Goal: Find specific page/section: Find specific page/section

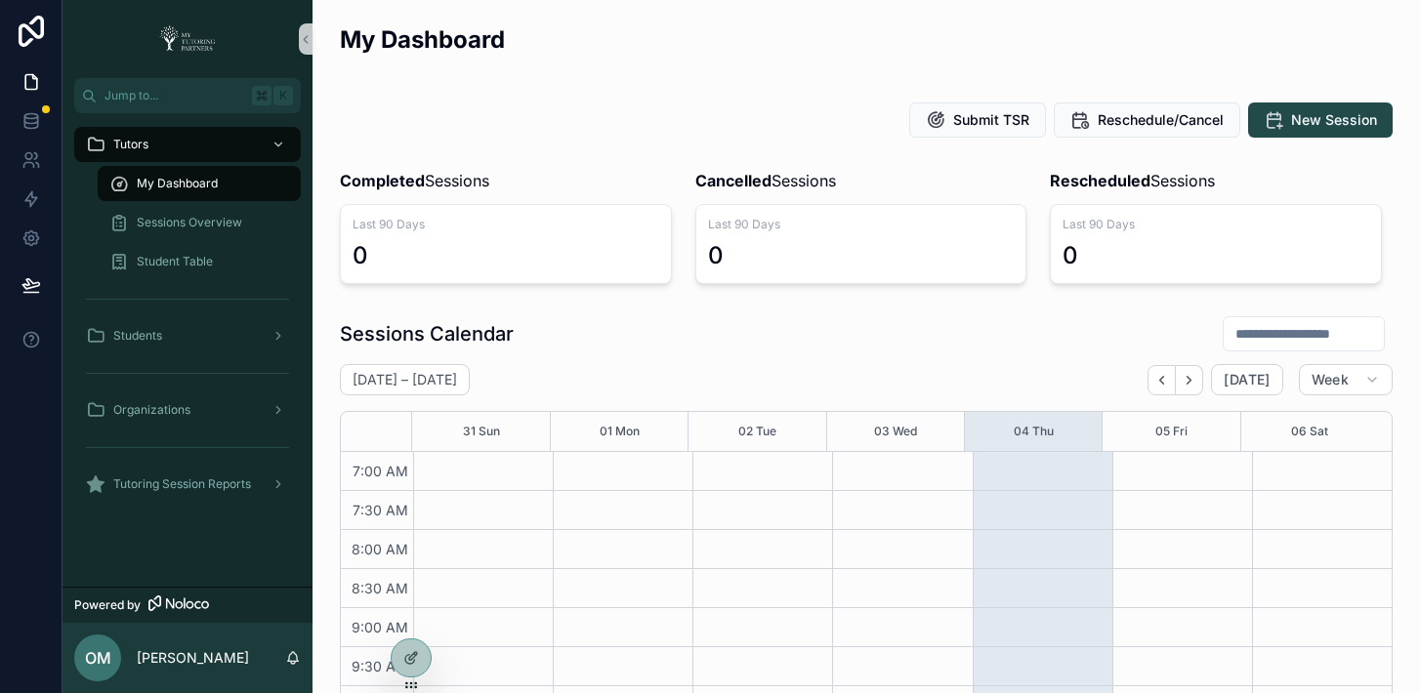
scroll to position [547, 0]
click at [417, 622] on icon at bounding box center [416, 620] width 2 height 4
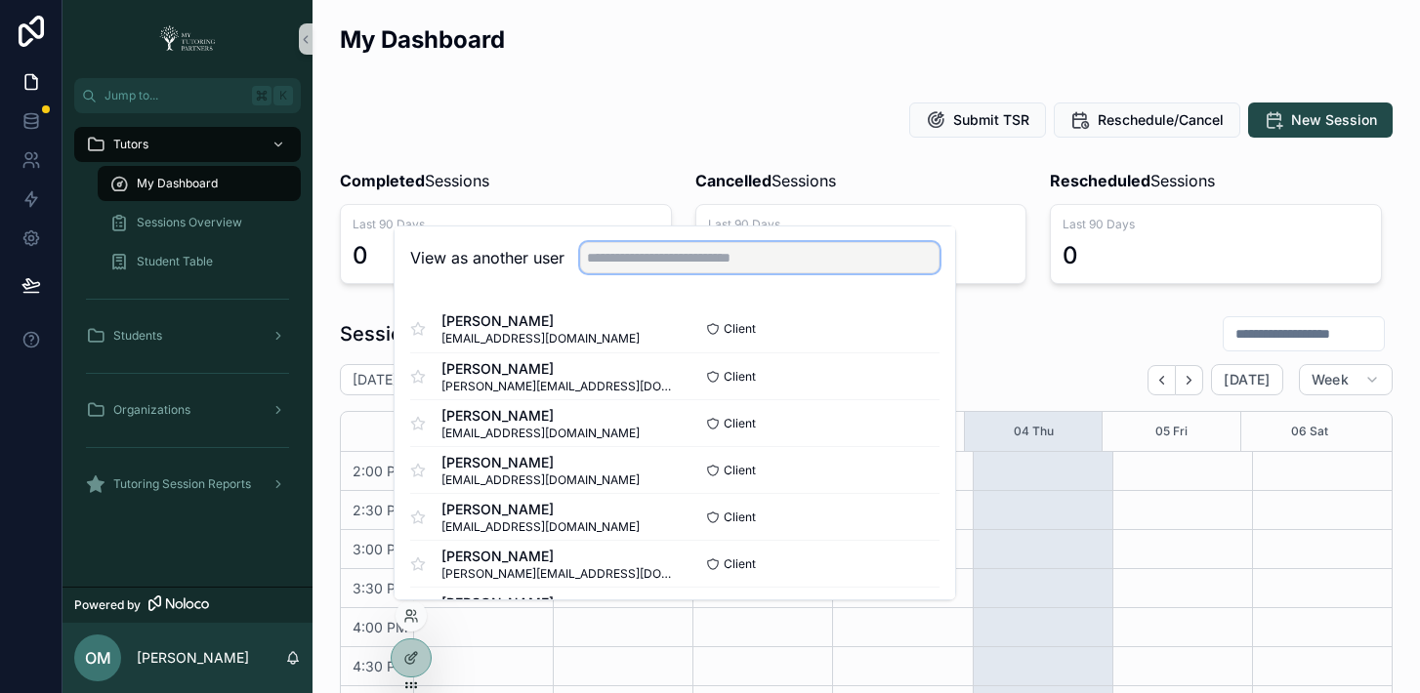
click at [731, 261] on input "text" at bounding box center [759, 257] width 359 height 31
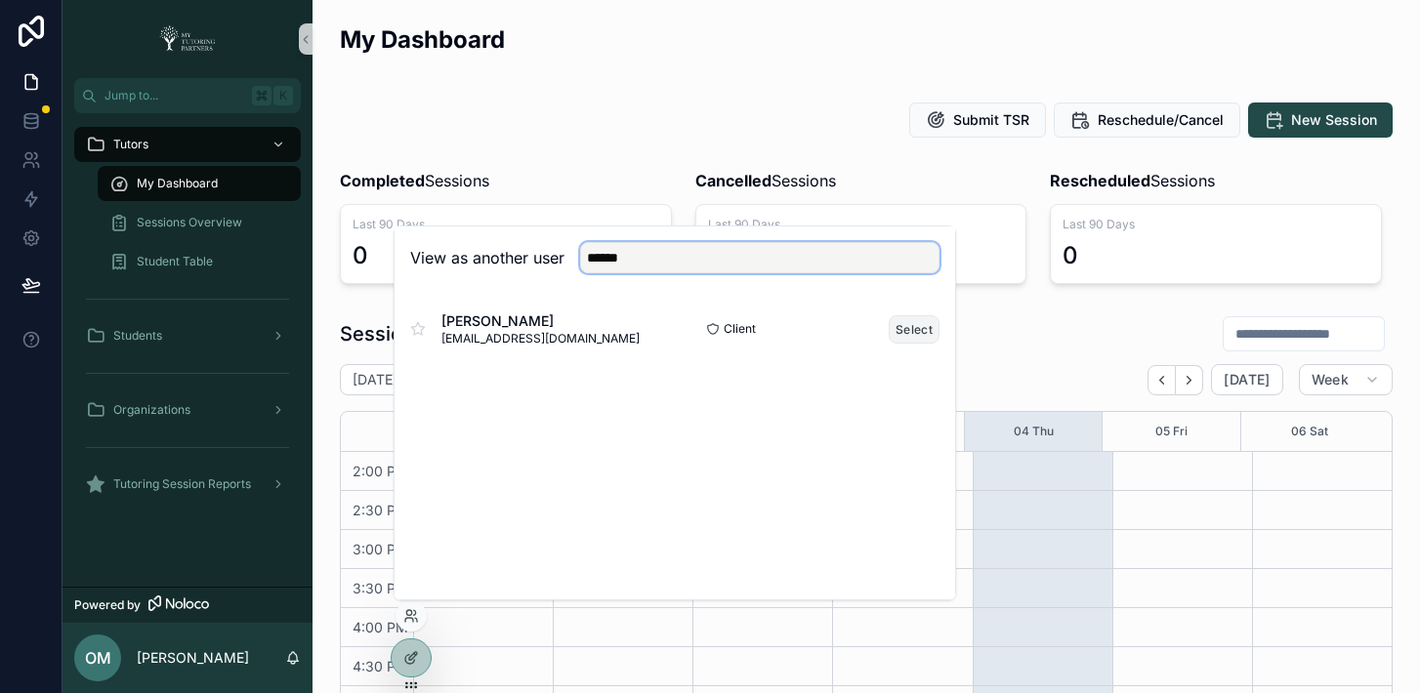
type input "******"
click at [898, 328] on button "Select" at bounding box center [914, 329] width 51 height 28
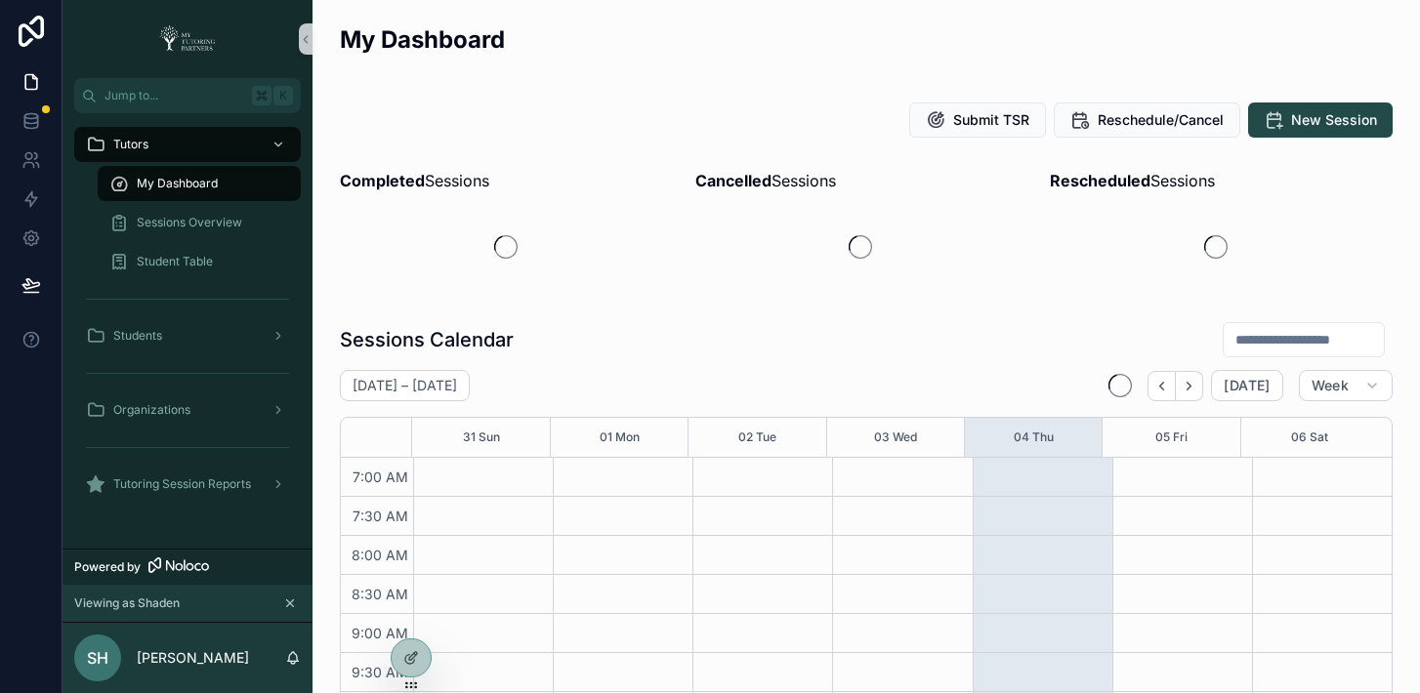
scroll to position [547, 0]
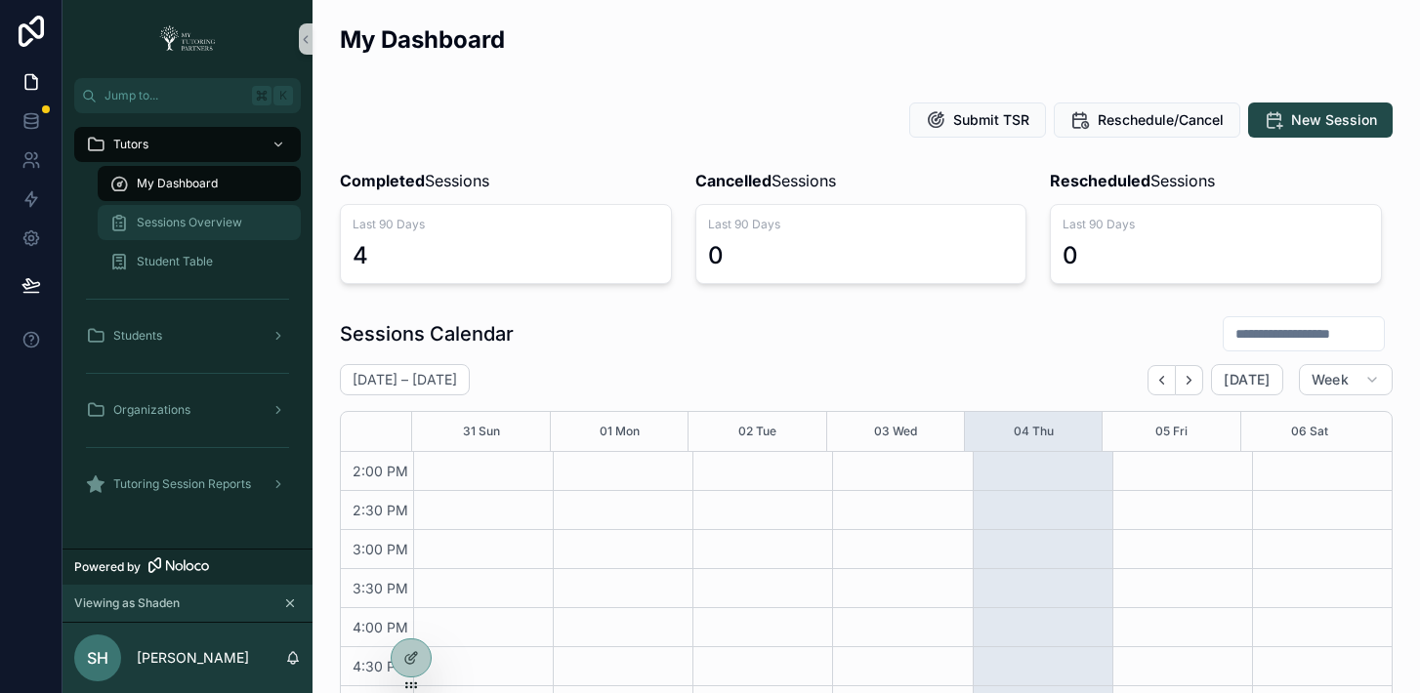
click at [168, 230] on div "Sessions Overview" at bounding box center [199, 222] width 180 height 31
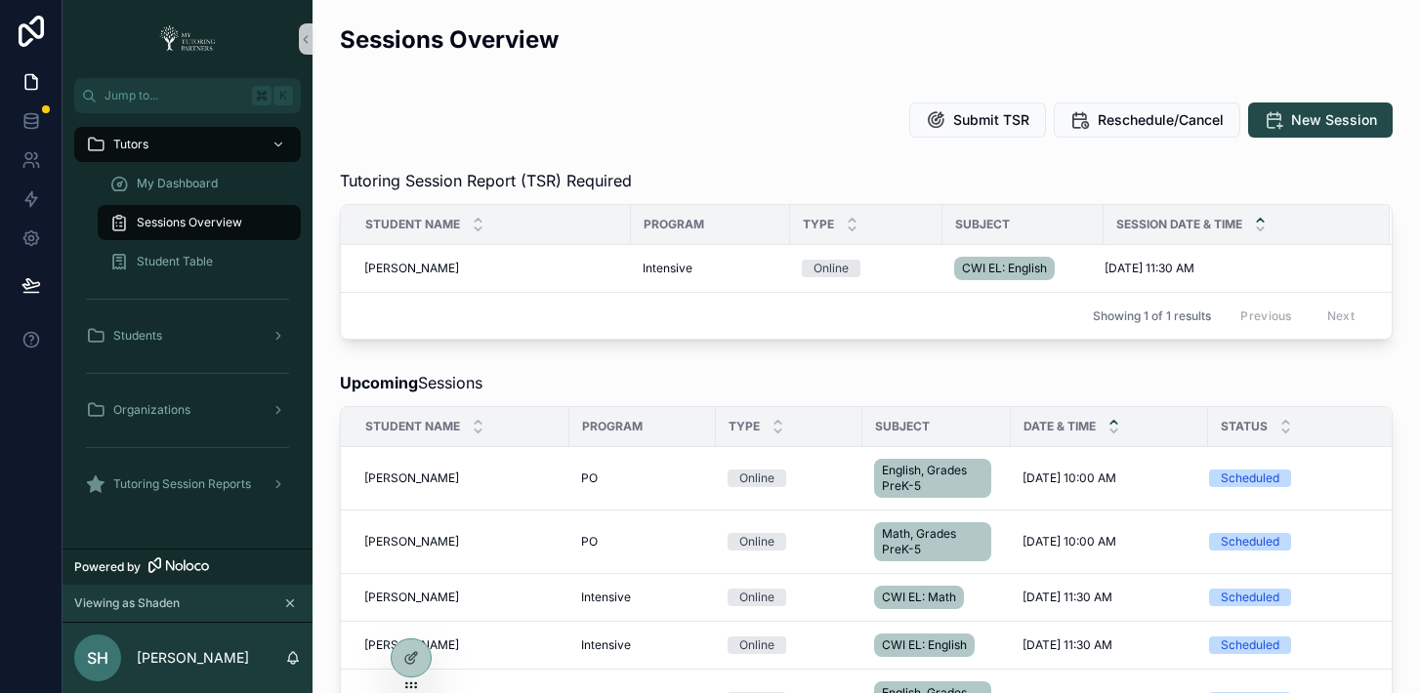
click at [765, 63] on div "Sessions Overview" at bounding box center [866, 47] width 1053 height 48
